Goal: Communication & Community: Answer question/provide support

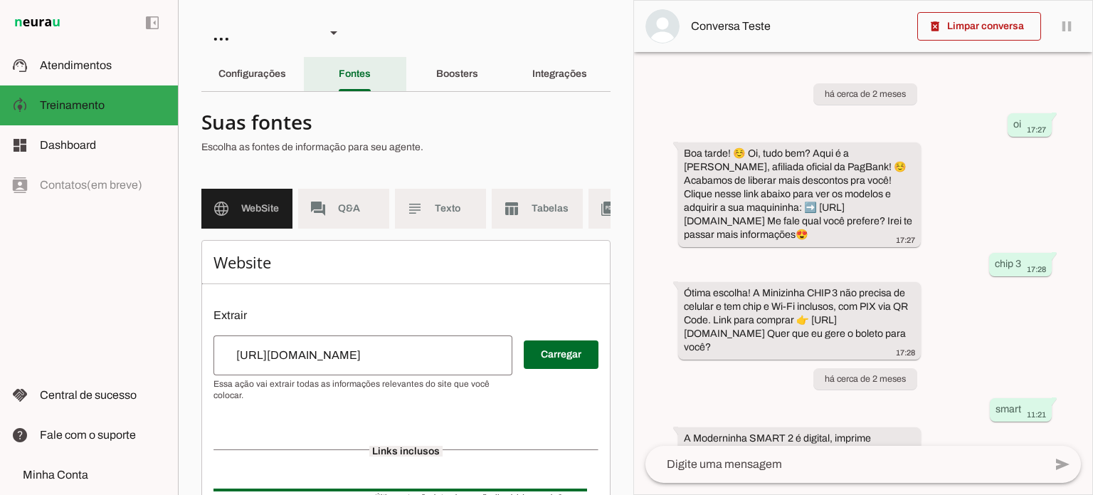
scroll to position [660, 0]
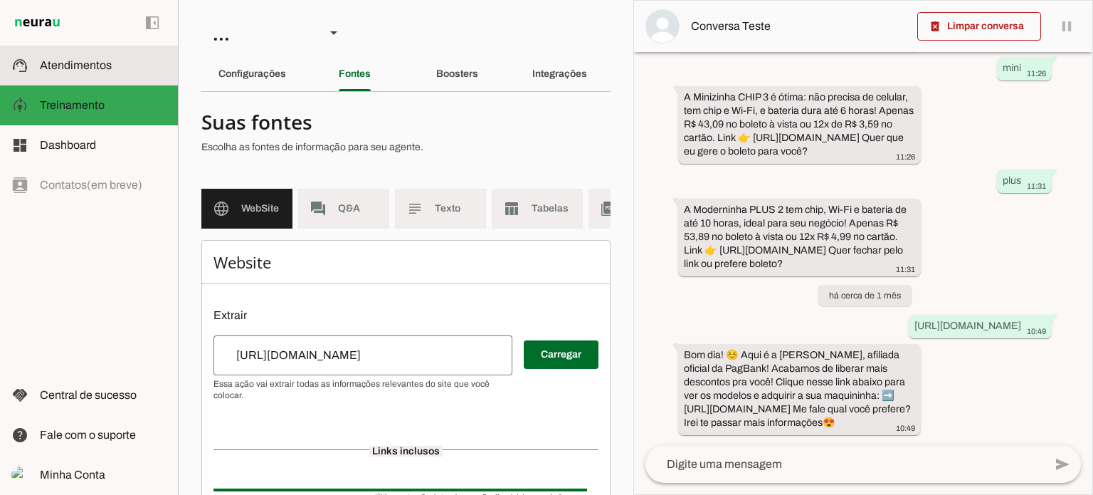
click at [83, 70] on span "Atendimentos" at bounding box center [76, 65] width 72 height 12
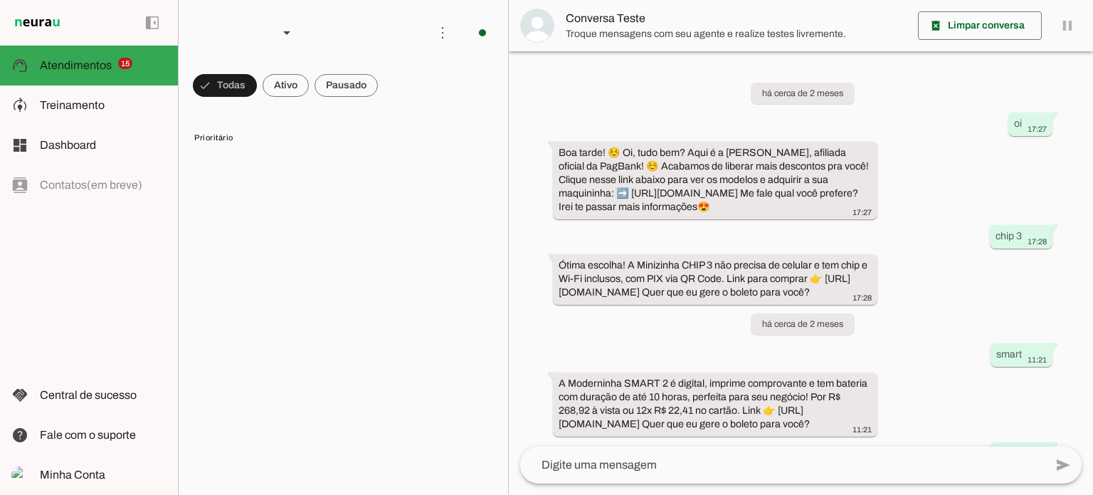
scroll to position [510, 0]
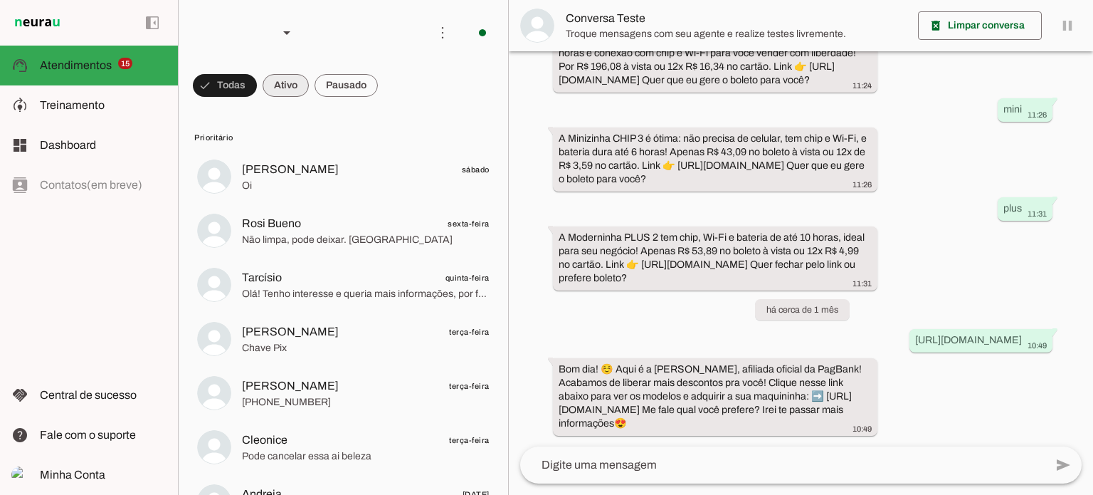
click at [290, 82] on span at bounding box center [286, 85] width 46 height 34
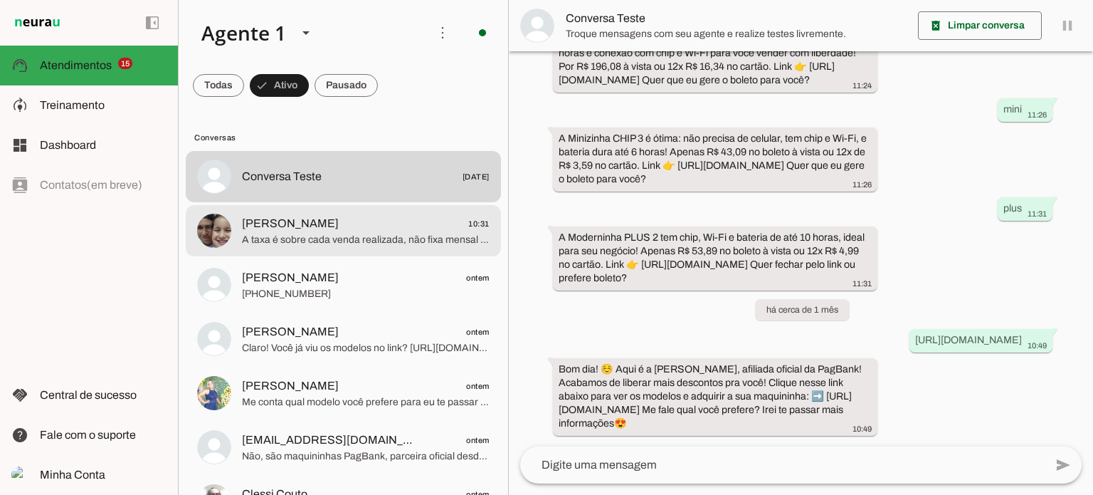
click at [427, 228] on span "[PERSON_NAME] 10:31" at bounding box center [366, 224] width 248 height 18
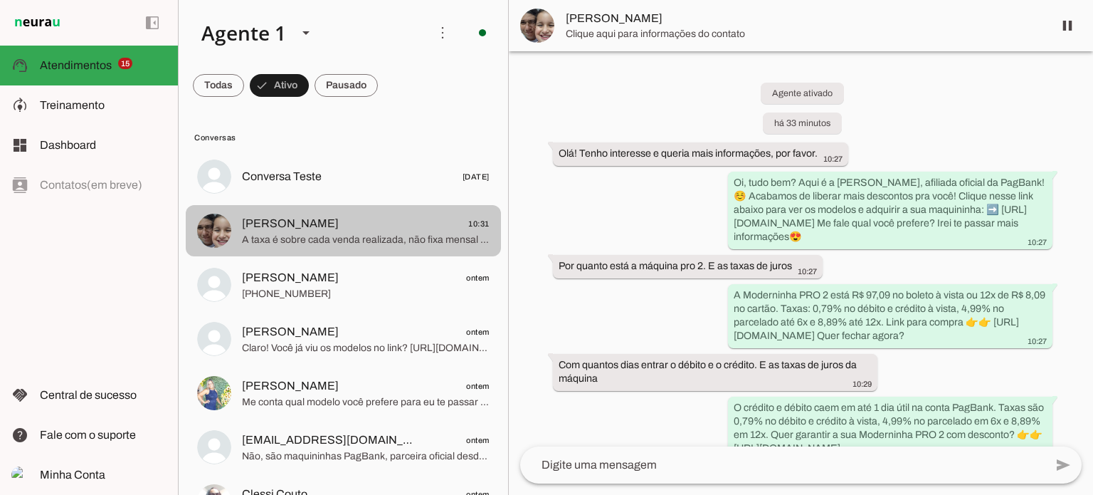
scroll to position [151, 0]
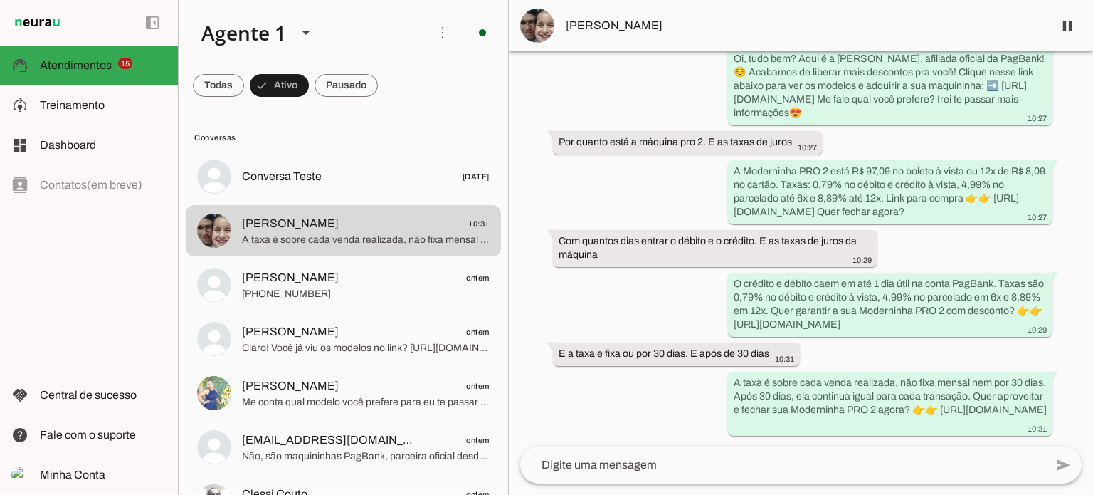
drag, startPoint x: 704, startPoint y: 344, endPoint x: 618, endPoint y: 299, distance: 96.4
click at [618, 299] on div "Agente ativado há 33 minutos Olá! Tenho interesse e queria mais informações, po…" at bounding box center [801, 248] width 584 height 395
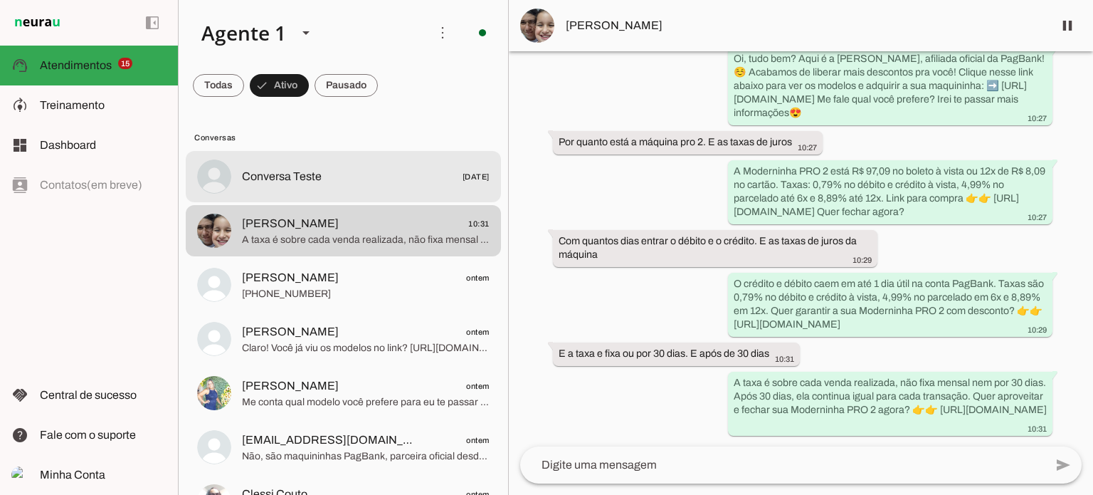
click at [385, 177] on span "Conversa Teste [DATE]" at bounding box center [366, 177] width 248 height 18
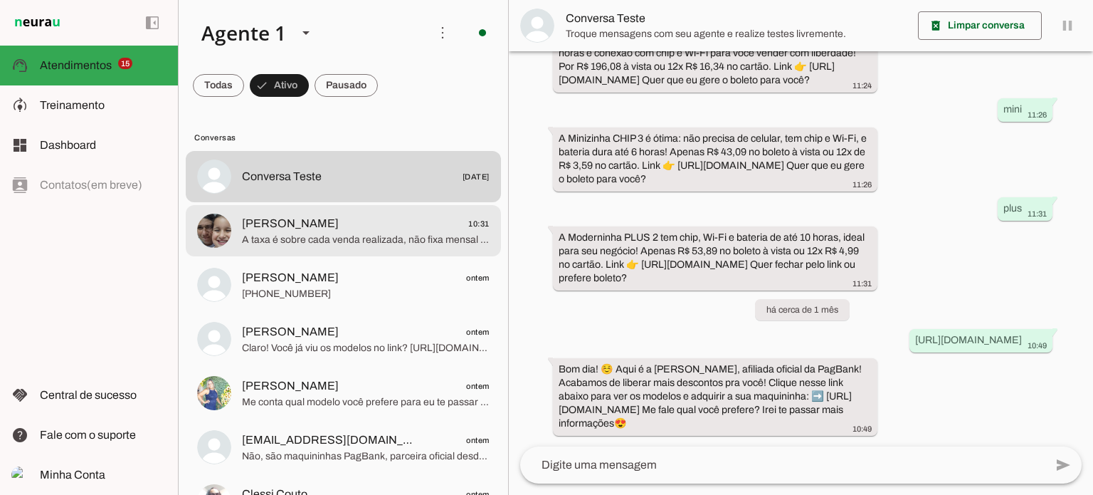
click at [370, 229] on span "[PERSON_NAME] 10:31" at bounding box center [366, 224] width 248 height 18
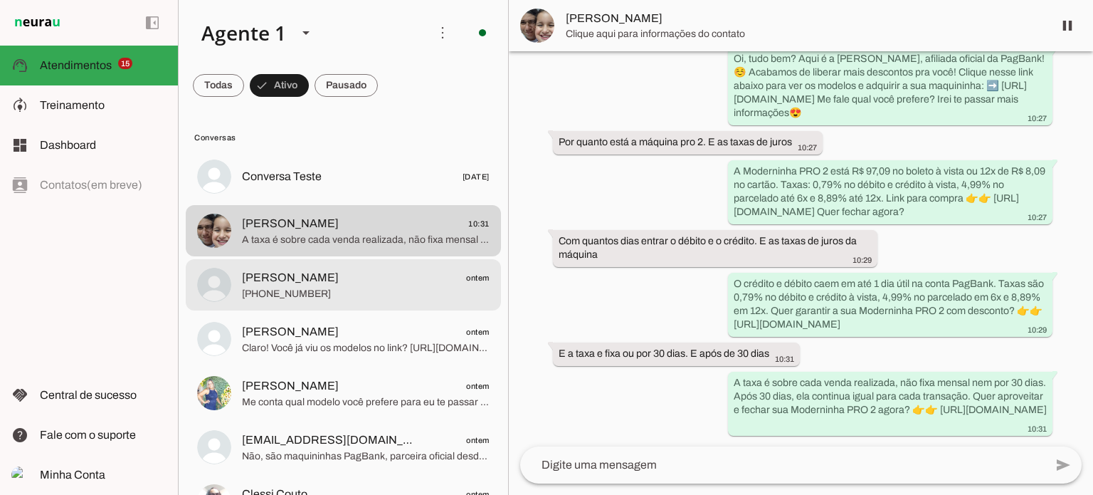
scroll to position [151, 0]
click at [370, 295] on span "[PHONE_NUMBER]" at bounding box center [366, 294] width 248 height 14
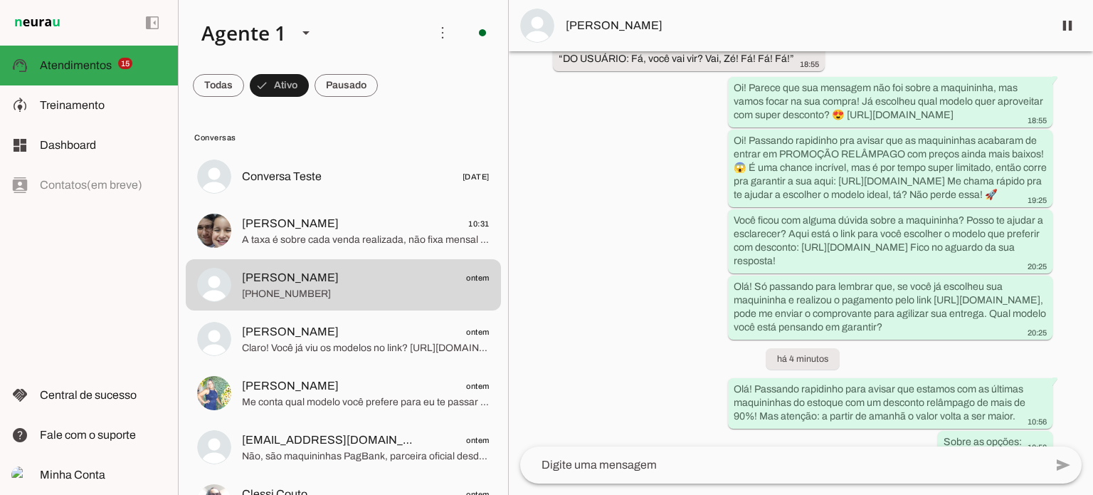
scroll to position [1013, 0]
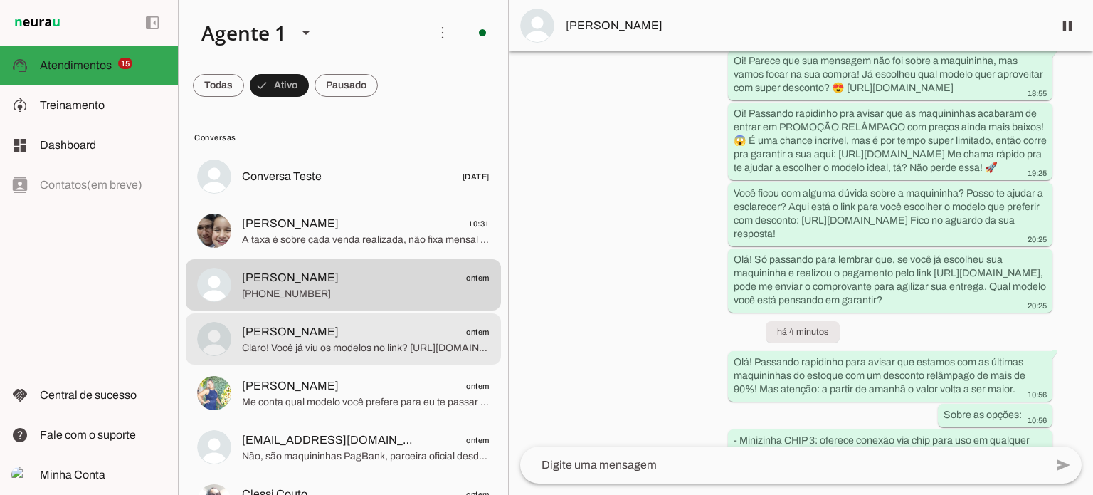
click at [393, 352] on span "Claro! Você já viu os modelos no link? [URL][DOMAIN_NAME] Qual modelo chamou ma…" at bounding box center [366, 348] width 248 height 14
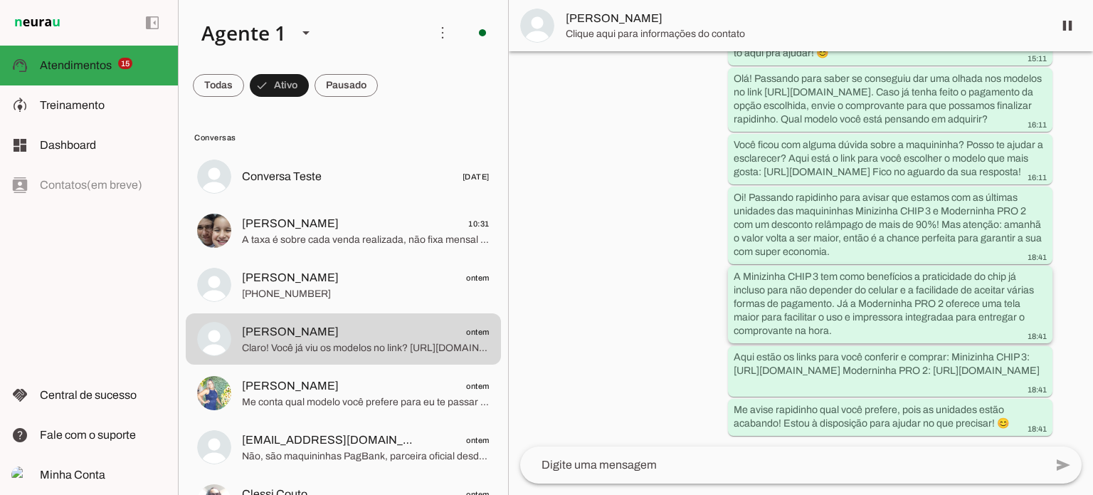
scroll to position [475, 0]
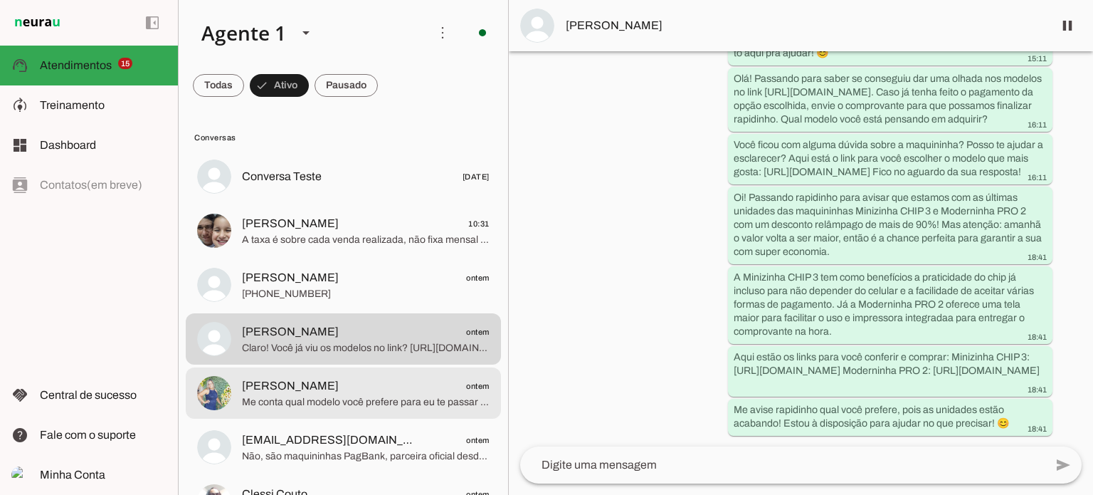
click at [322, 401] on span "Me conta qual modelo você prefere para eu te passar as melhores condições e o l…" at bounding box center [366, 402] width 248 height 14
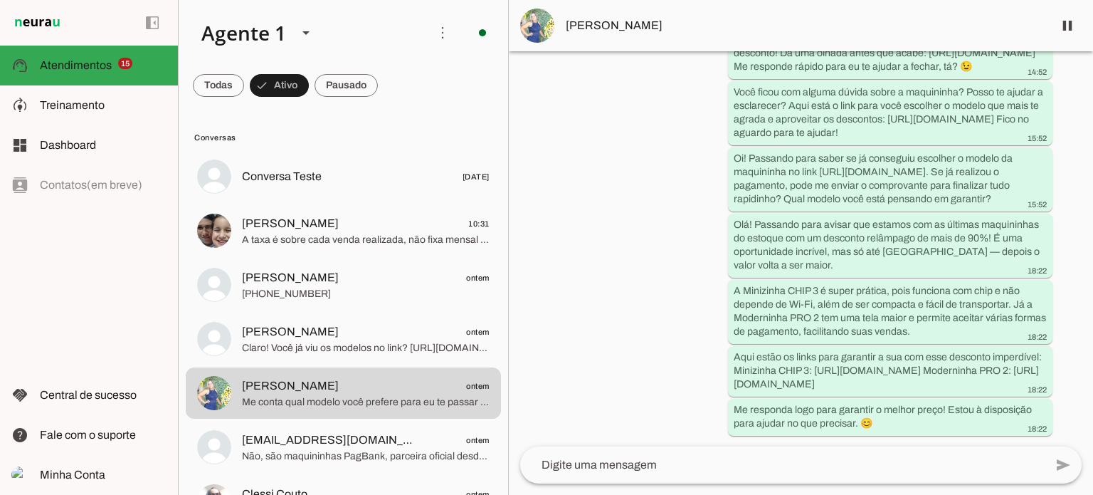
scroll to position [1742, 0]
click at [337, 87] on span at bounding box center [346, 85] width 63 height 34
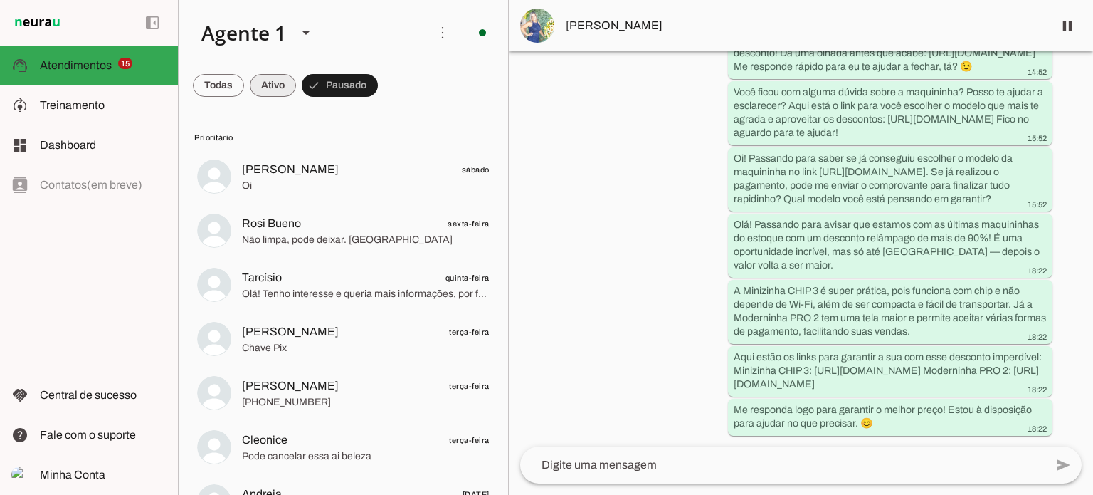
click at [285, 82] on span at bounding box center [273, 85] width 46 height 34
